Goal: Navigation & Orientation: Find specific page/section

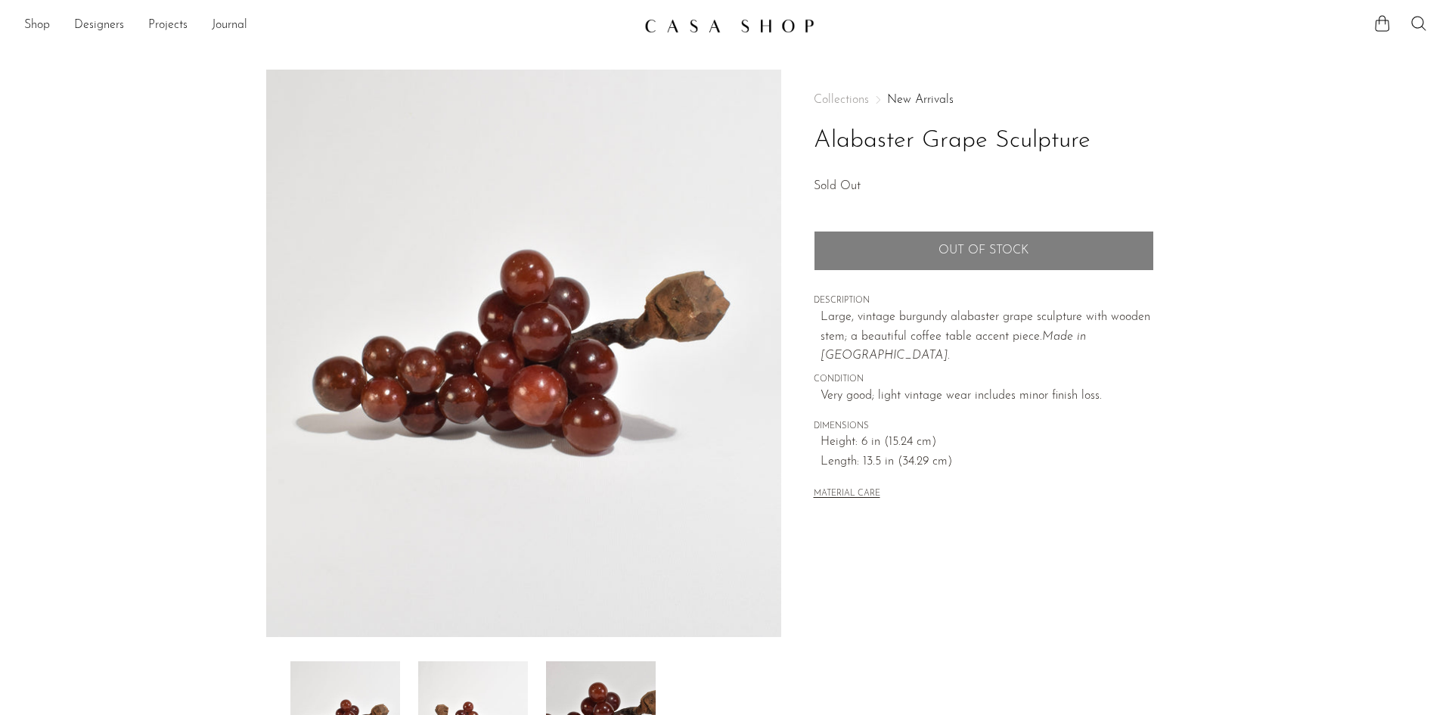
click at [735, 22] on img at bounding box center [729, 25] width 170 height 15
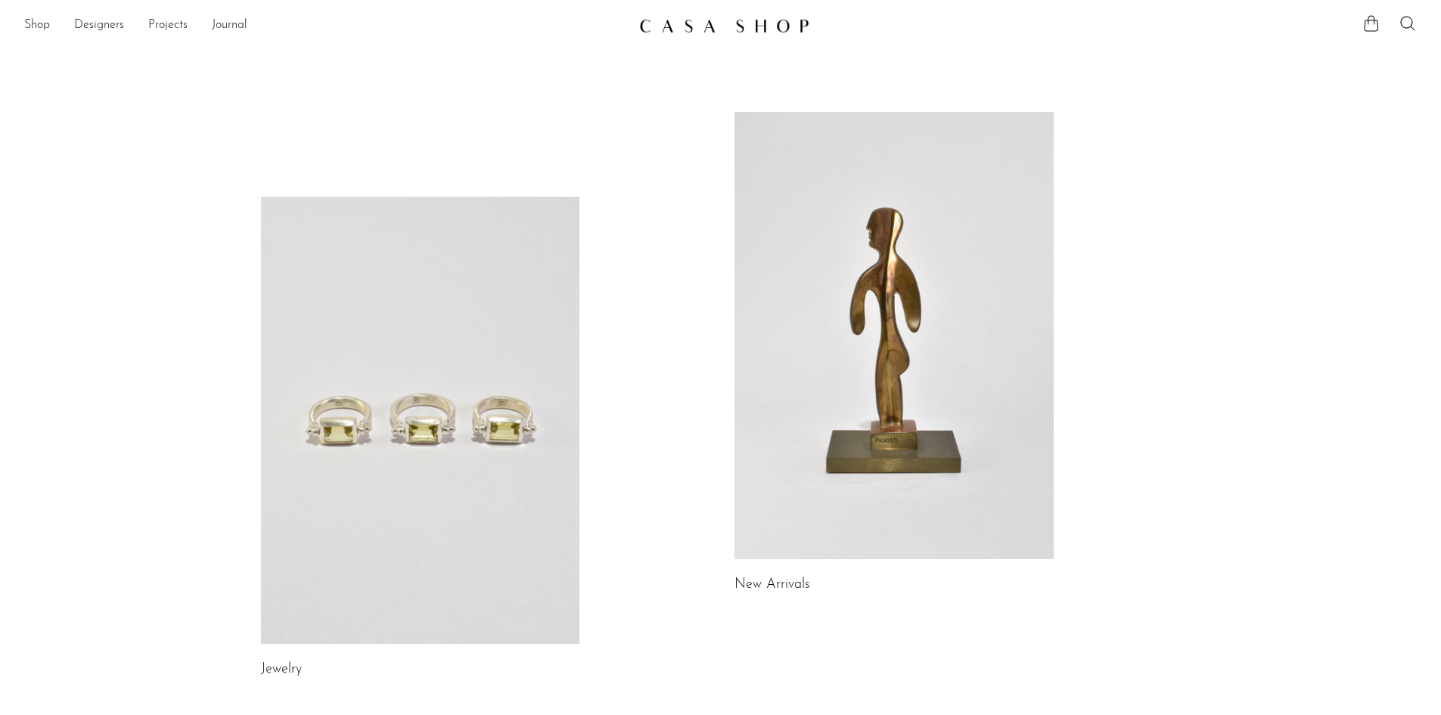
click at [849, 247] on link at bounding box center [893, 335] width 319 height 447
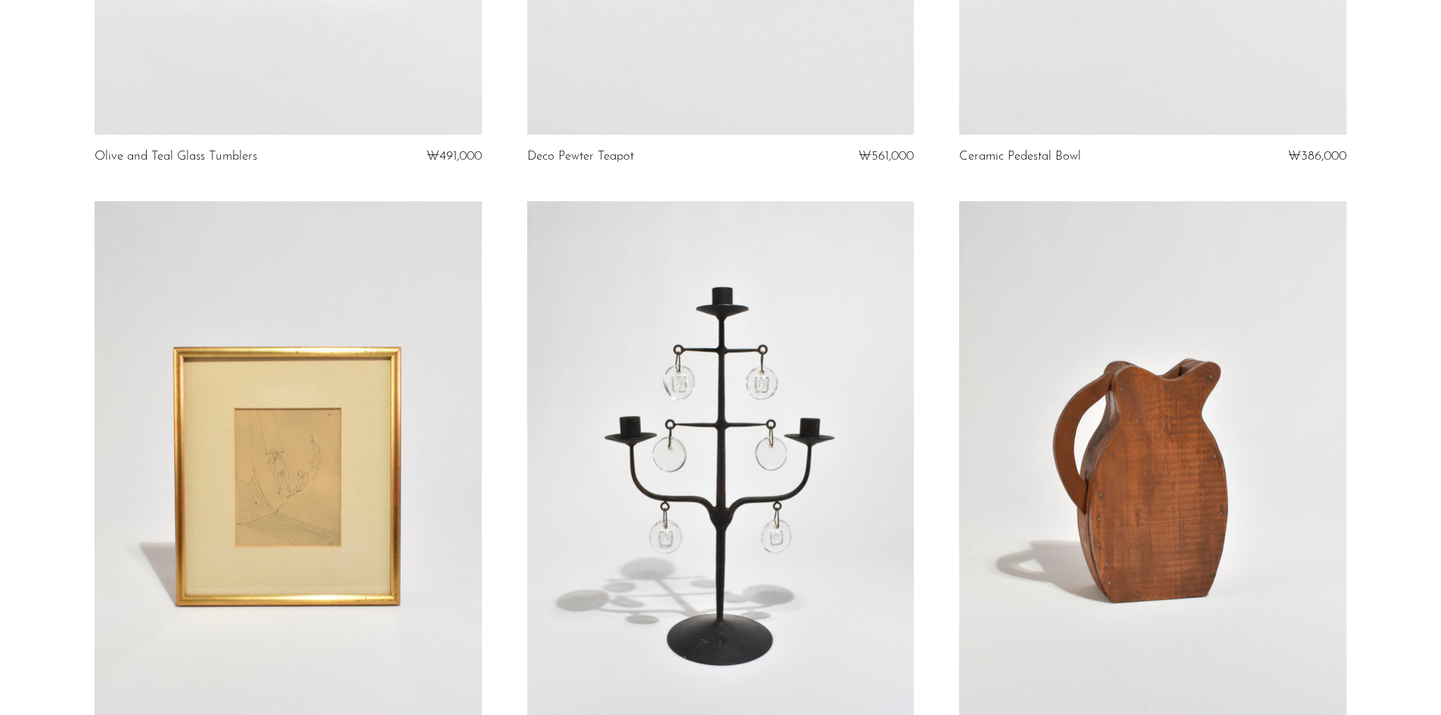
scroll to position [756, 0]
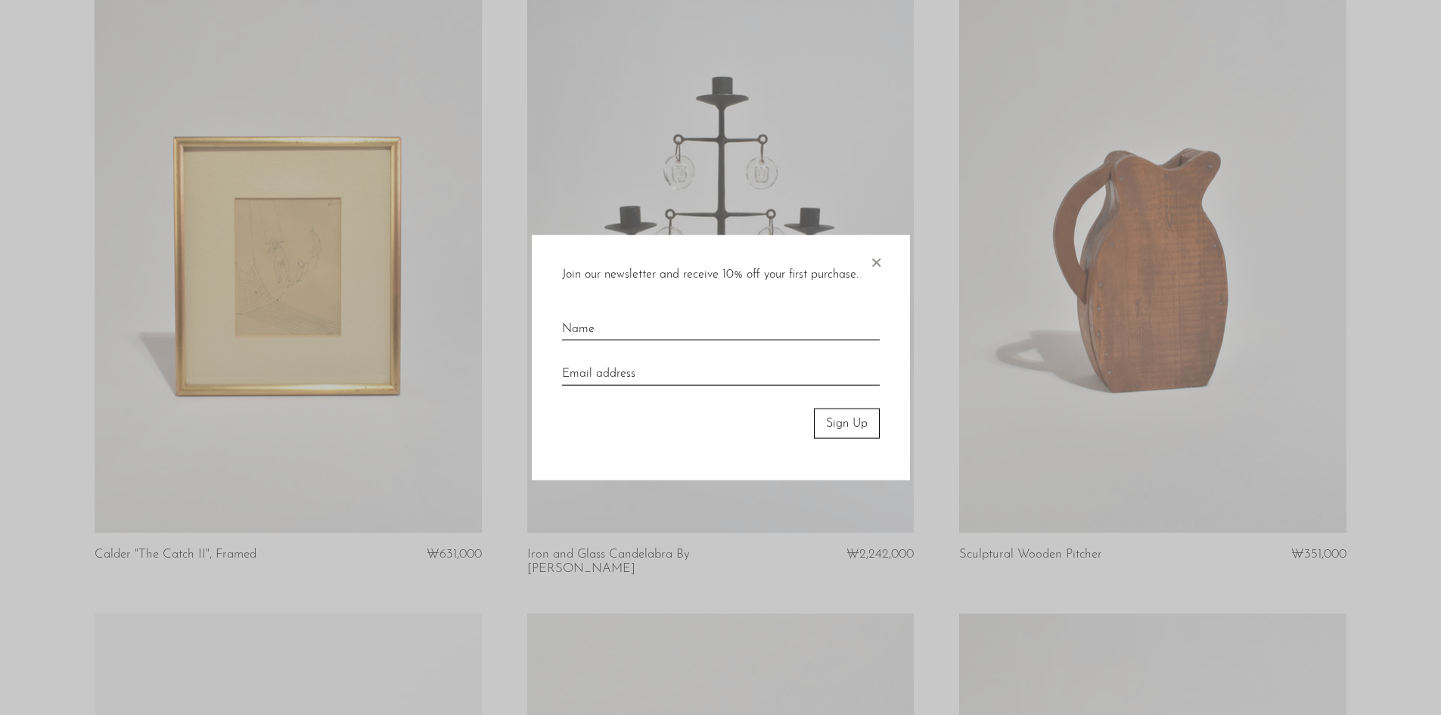
click at [871, 259] on span "×" at bounding box center [875, 258] width 15 height 48
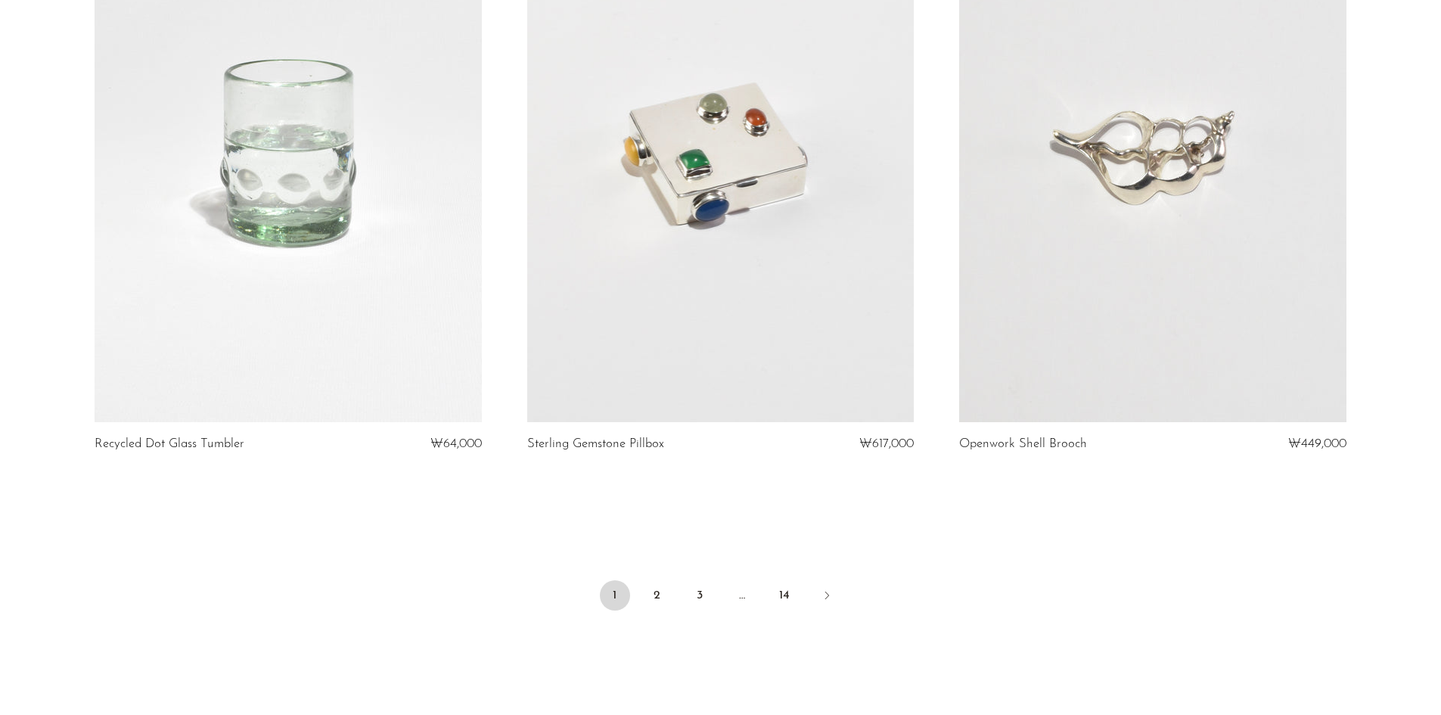
scroll to position [6883, 0]
